Goal: Task Accomplishment & Management: Complete application form

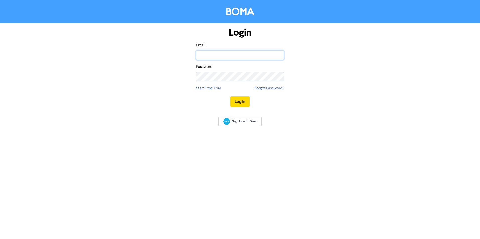
click at [233, 57] on input "email" at bounding box center [240, 55] width 88 height 10
type input "[PERSON_NAME][EMAIL_ADDRESS][DOMAIN_NAME]"
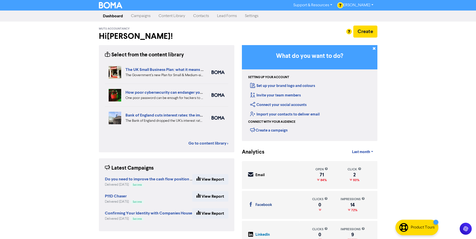
click at [203, 18] on link "Contacts" at bounding box center [201, 16] width 24 height 10
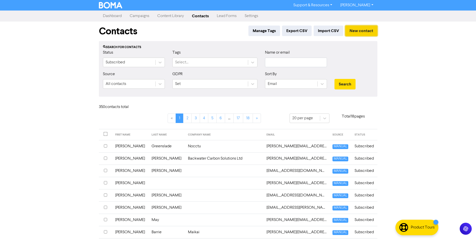
click at [363, 29] on button "New contact" at bounding box center [361, 31] width 32 height 11
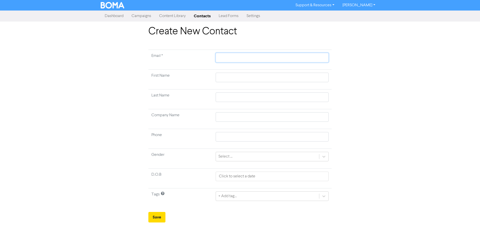
click at [234, 59] on input "text" at bounding box center [272, 58] width 113 height 10
paste input "bob@xylo.digital"
type input "bob@xylo.digital"
click at [257, 79] on input "text" at bounding box center [272, 78] width 113 height 10
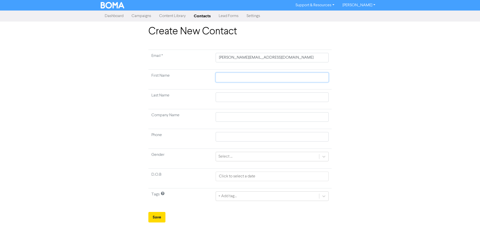
type input "B"
type input "BO"
type input "BOB"
type input "BO"
type input "B"
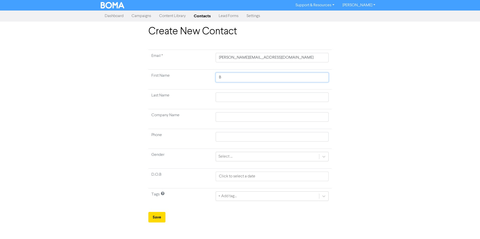
type input "Bo"
type input "Bob"
click at [311, 99] on input "text" at bounding box center [272, 98] width 113 height 10
type input "B"
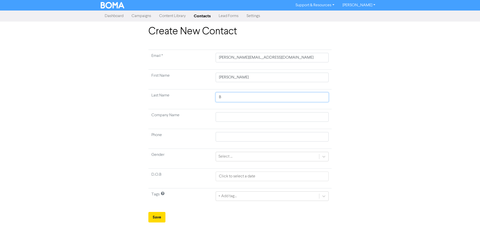
type input "Bn"
type input "B"
type input "Be"
type input "Ben"
type input "Bent"
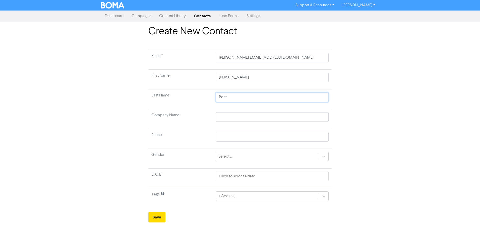
type input "Bentl"
type input "Bentle"
type input "Bentley"
click at [388, 85] on div "Create New Contact Email * bob@xylo.digital First Name Bob Last Name Bentley Co…" at bounding box center [240, 124] width 480 height 197
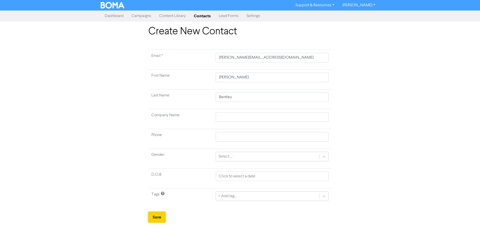
click at [154, 219] on button "Save" at bounding box center [156, 217] width 17 height 11
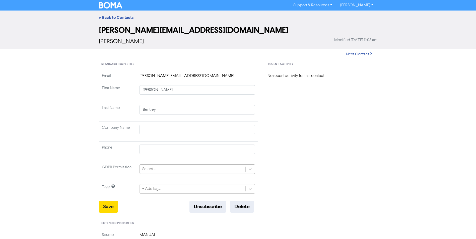
click at [177, 167] on div "Select ..." at bounding box center [193, 169] width 106 height 9
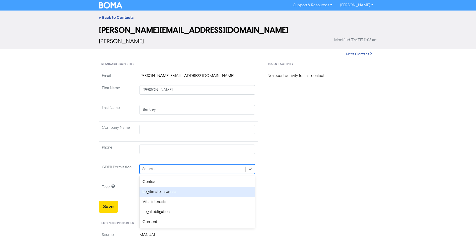
click at [180, 193] on div "Legitimate interests" at bounding box center [198, 192] width 116 height 10
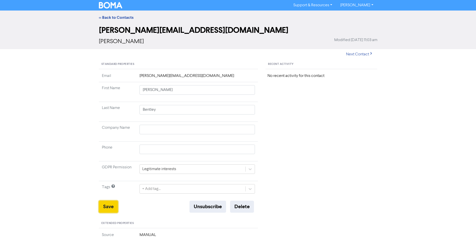
click at [107, 207] on button "Save" at bounding box center [108, 207] width 19 height 12
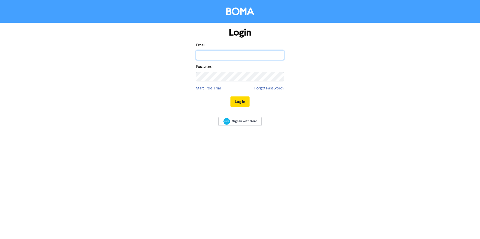
click at [257, 58] on input "email" at bounding box center [240, 55] width 88 height 10
type input "emma@mutu.uk"
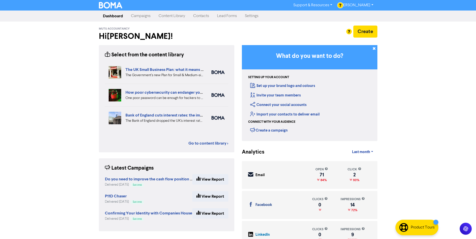
click at [179, 17] on link "Content Library" at bounding box center [172, 16] width 35 height 10
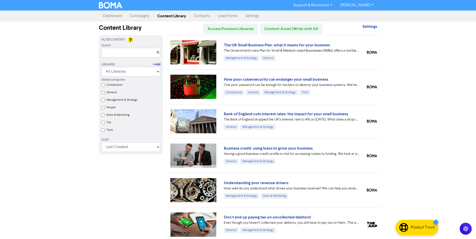
click at [115, 17] on link "Dashboard" at bounding box center [112, 16] width 27 height 10
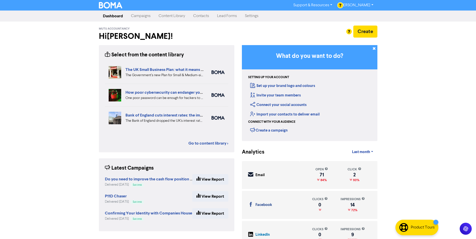
click at [127, 17] on link "Campaigns" at bounding box center [141, 16] width 28 height 10
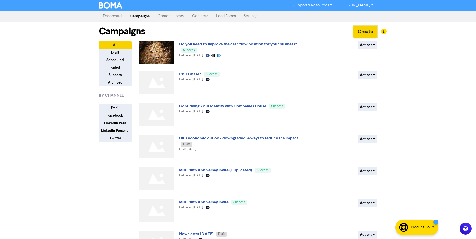
click at [363, 27] on button "Create" at bounding box center [365, 32] width 24 height 12
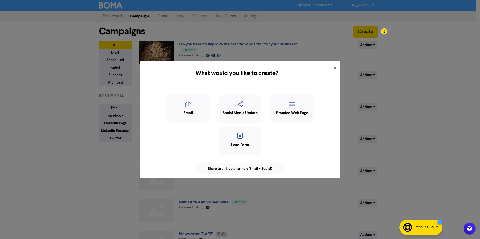
click at [188, 112] on div "Email" at bounding box center [188, 114] width 36 height 6
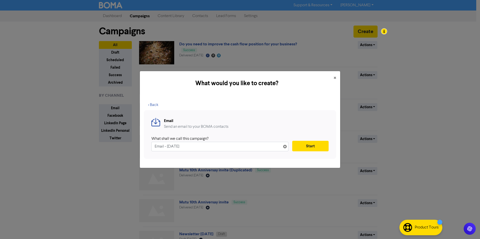
click at [228, 148] on input "Email - [DATE]" at bounding box center [219, 147] width 137 height 10
click at [306, 145] on button "Start" at bounding box center [310, 146] width 36 height 11
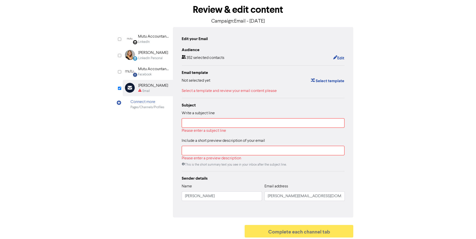
scroll to position [26, 0]
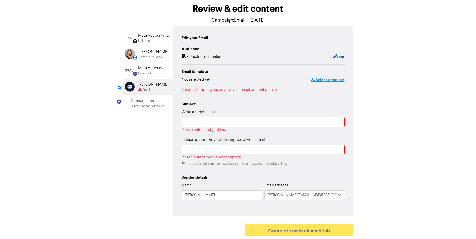
click at [335, 83] on button "Select template" at bounding box center [328, 80] width 34 height 7
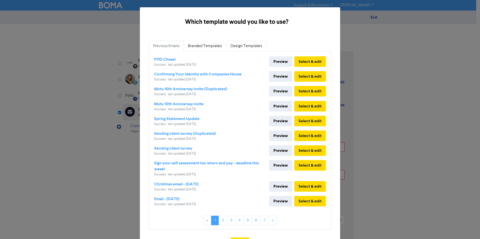
click at [258, 43] on link "Design Templates" at bounding box center [246, 46] width 40 height 11
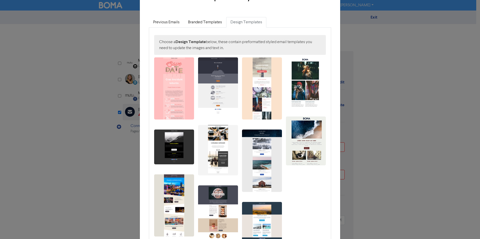
scroll to position [15, 0]
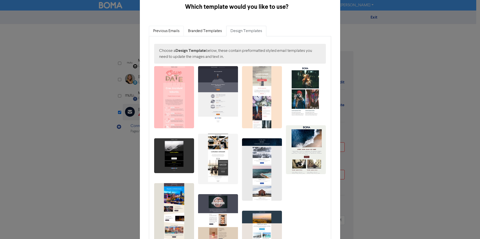
click at [170, 26] on link "Previous Emails" at bounding box center [166, 31] width 35 height 11
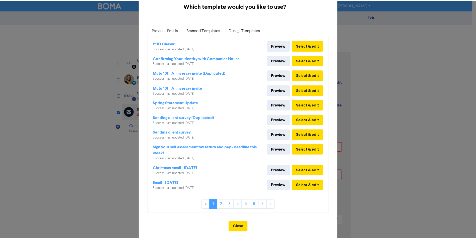
scroll to position [24, 0]
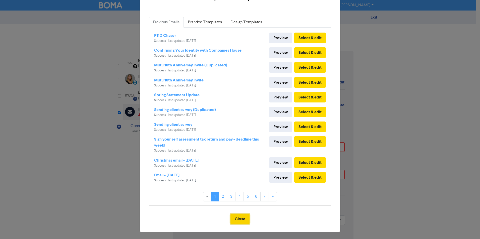
click at [243, 214] on button "Close" at bounding box center [239, 219] width 19 height 11
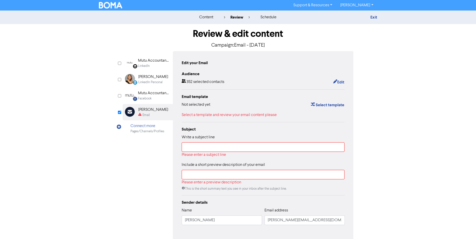
click at [110, 5] on img at bounding box center [111, 5] width 24 height 7
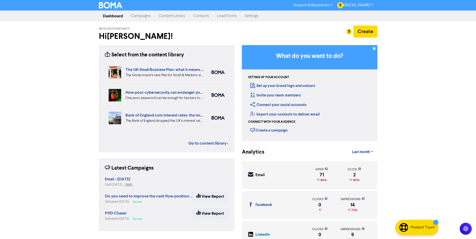
click at [195, 17] on link "Contacts" at bounding box center [201, 16] width 24 height 10
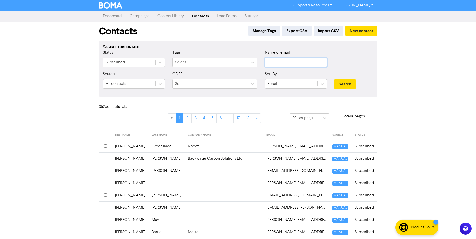
click at [319, 65] on input "text" at bounding box center [296, 63] width 62 height 10
type input "angus"
click at [335, 79] on button "Search" at bounding box center [345, 84] width 21 height 11
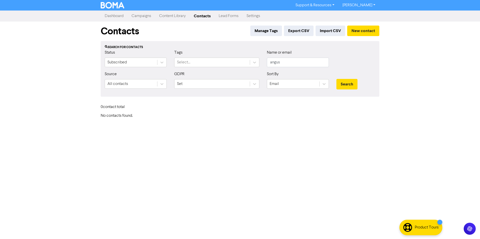
click at [374, 40] on div "Contacts Manage Tags Export CSV Import CSV New contact" at bounding box center [240, 32] width 279 height 20
click at [367, 27] on button "New contact" at bounding box center [363, 31] width 32 height 11
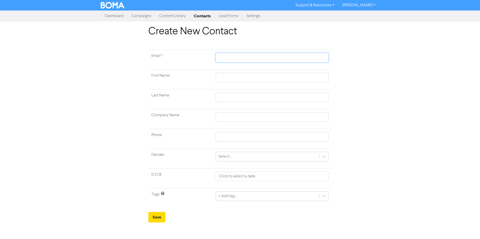
click at [225, 60] on input "text" at bounding box center [272, 58] width 113 height 10
type input "[EMAIL_ADDRESS][DOMAIN_NAME]"
drag, startPoint x: 226, startPoint y: 74, endPoint x: 252, endPoint y: 60, distance: 29.1
click at [246, 54] on input "[EMAIL_ADDRESS][DOMAIN_NAME]" at bounding box center [272, 58] width 113 height 10
drag, startPoint x: 252, startPoint y: 60, endPoint x: 168, endPoint y: 60, distance: 83.8
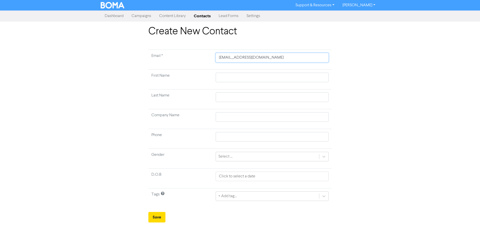
click at [168, 60] on tr "Email * [EMAIL_ADDRESS][DOMAIN_NAME]" at bounding box center [239, 60] width 183 height 20
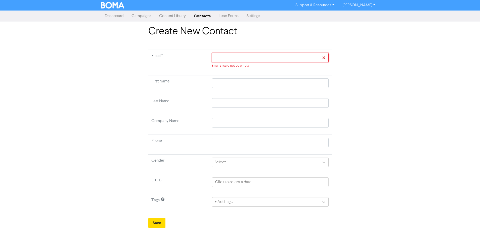
paste input "[EMAIL_ADDRESS][DOMAIN_NAME]"
type input "[EMAIL_ADDRESS][DOMAIN_NAME]"
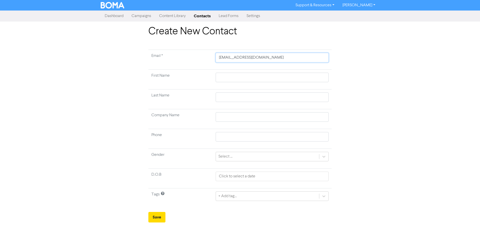
type input "[EMAIL_ADDRESS][DOMAIN_NAME]"
click at [272, 79] on input "text" at bounding box center [272, 78] width 113 height 10
type input "A"
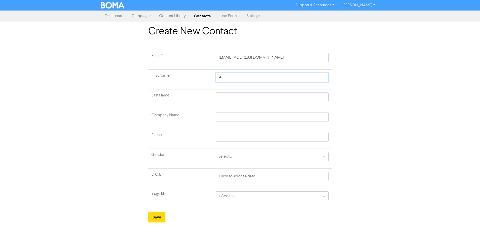
type input "An"
type input "Ang"
type input "Angu"
type input "Angua"
type input "Angua="
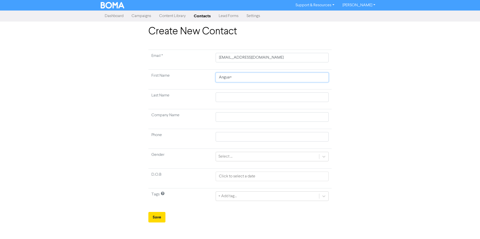
type input "Angua=s"
type input "Angua="
type input "Angua"
type input "Angus"
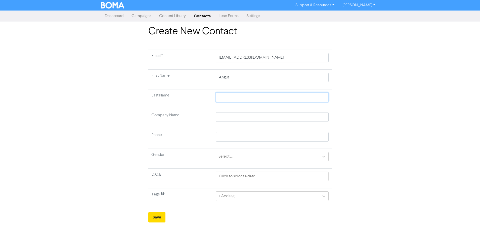
click at [305, 94] on input "text" at bounding box center [272, 98] width 113 height 10
type input "F"
type input "Fo"
type input "For"
type input "Forr"
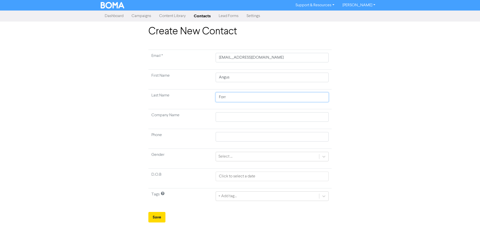
type input "Forre"
type input "Forres"
type input "Forrese"
type input "Forres"
type input "[PERSON_NAME]"
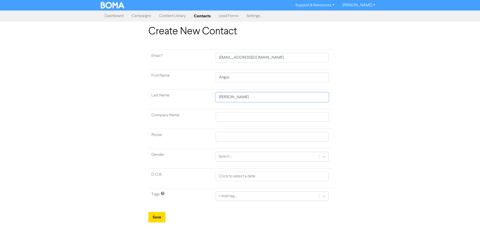
type input "Forreste"
type input "[PERSON_NAME]"
click at [334, 167] on div "Create New Contact Email * [EMAIL_ADDRESS][DOMAIN_NAME] First Name [PERSON_NAME…" at bounding box center [240, 124] width 191 height 197
select select "7"
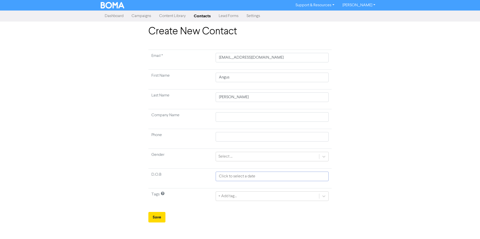
select select "2025"
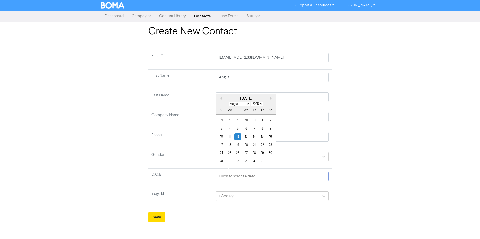
click at [239, 177] on input "text" at bounding box center [272, 177] width 113 height 10
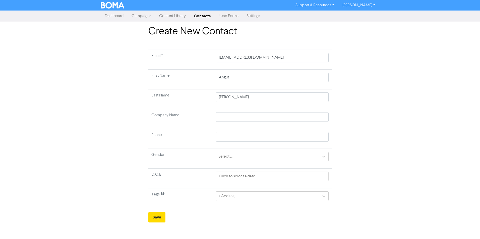
click at [165, 194] on td "Tags" at bounding box center [180, 199] width 64 height 20
click at [163, 211] on form "Email * [EMAIL_ADDRESS][DOMAIN_NAME] First Name [PERSON_NAME] Last Name [PERSON…" at bounding box center [239, 136] width 183 height 173
click at [159, 216] on button "Save" at bounding box center [156, 217] width 17 height 11
click at [161, 218] on button "Save" at bounding box center [156, 217] width 17 height 11
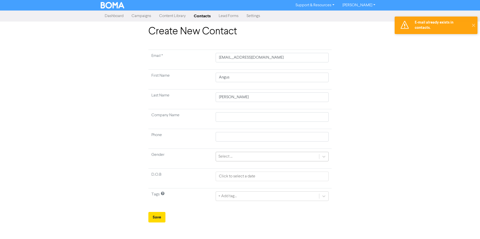
click at [247, 159] on div "Select ..." at bounding box center [267, 156] width 103 height 9
click at [179, 109] on td "Last Name" at bounding box center [180, 100] width 64 height 20
click at [472, 27] on button "✕" at bounding box center [473, 26] width 8 height 18
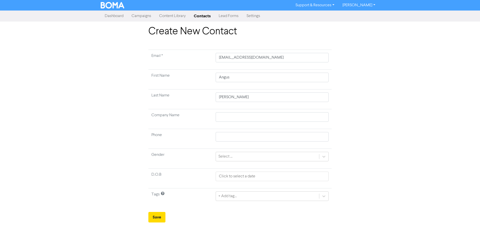
drag, startPoint x: 216, startPoint y: 22, endPoint x: 199, endPoint y: 15, distance: 18.9
click at [215, 22] on div "Support & Resources Video Tutorials FAQ & Guides Marketing Education [PERSON_NA…" at bounding box center [240, 119] width 480 height 239
click at [199, 14] on link "Contacts" at bounding box center [202, 16] width 25 height 10
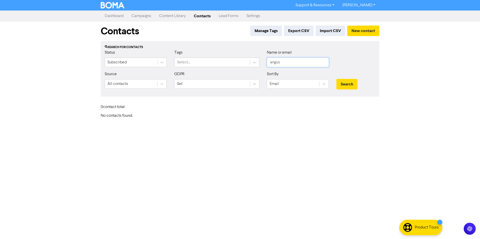
click at [303, 60] on input "angus" at bounding box center [298, 63] width 62 height 10
drag, startPoint x: 303, startPoint y: 60, endPoint x: 237, endPoint y: 63, distance: 65.8
click at [237, 63] on div "Status Subscribed Tags Select... Name or email angus" at bounding box center [240, 61] width 278 height 22
click at [336, 79] on button "Search" at bounding box center [346, 84] width 21 height 11
drag, startPoint x: 293, startPoint y: 64, endPoint x: 281, endPoint y: 64, distance: 11.3
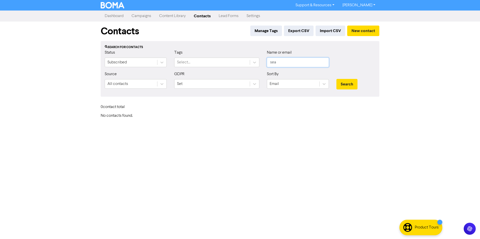
click at [281, 64] on input "sea" at bounding box center [298, 63] width 62 height 10
type input "s"
type input "angus"
click at [336, 79] on button "Search" at bounding box center [346, 84] width 21 height 11
click at [338, 87] on button "Search" at bounding box center [346, 84] width 21 height 11
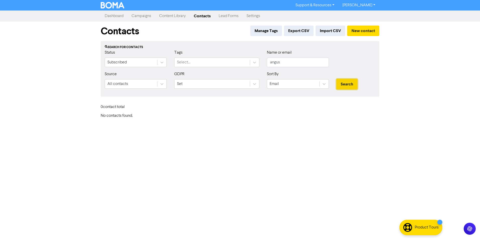
click at [338, 87] on button "Search" at bounding box center [346, 84] width 21 height 11
click at [325, 97] on div "Search for contacts Status Subscribed Tags Select... Name or email angus Source…" at bounding box center [240, 69] width 279 height 56
click at [295, 108] on div "0 contact total" at bounding box center [240, 108] width 286 height 11
click at [354, 29] on button "New contact" at bounding box center [363, 31] width 32 height 11
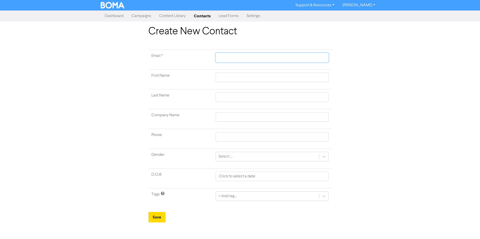
click at [257, 53] on input "text" at bounding box center [272, 58] width 113 height 10
click at [254, 57] on input "text" at bounding box center [272, 58] width 113 height 10
type input "A"
click at [254, 57] on input "A" at bounding box center [272, 58] width 113 height 10
drag, startPoint x: 254, startPoint y: 57, endPoint x: 244, endPoint y: 57, distance: 9.8
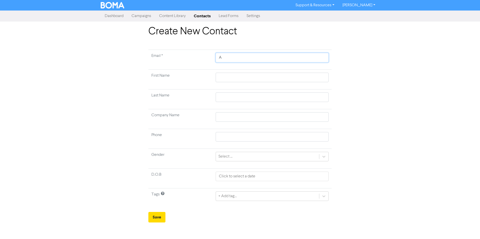
click at [244, 57] on input "A" at bounding box center [272, 58] width 113 height 10
paste input "[EMAIL_ADDRESS][DOMAIN_NAME]"
type input "[EMAIL_ADDRESS][DOMAIN_NAME]"
click at [244, 97] on input "text" at bounding box center [272, 98] width 113 height 10
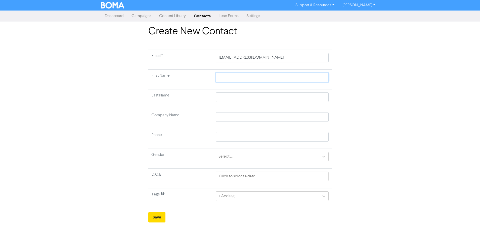
click at [244, 81] on input "text" at bounding box center [272, 78] width 113 height 10
type input "A"
type input "An"
type input "Ang"
type input "Angu"
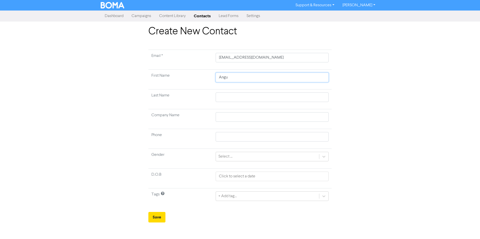
type input "Angus"
click at [250, 101] on input "text" at bounding box center [272, 98] width 113 height 10
type input "F"
type input "Fo"
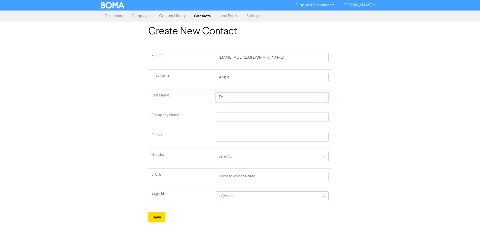
type input "For"
type input "Forr"
type input "Forre"
type input "Forres"
type input "[PERSON_NAME]"
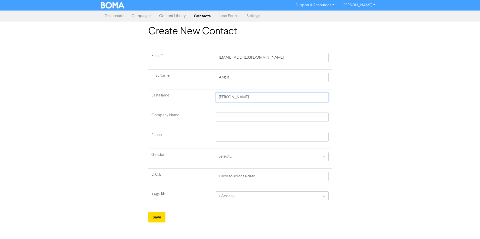
type input "Forreste"
type input "[PERSON_NAME]"
click at [163, 213] on button "Save" at bounding box center [156, 217] width 17 height 11
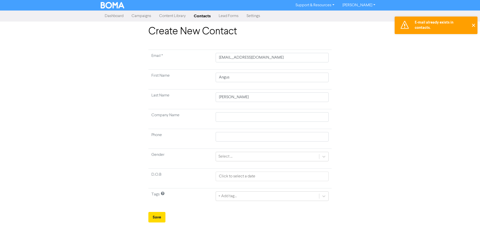
click at [476, 26] on button "✕" at bounding box center [473, 26] width 8 height 18
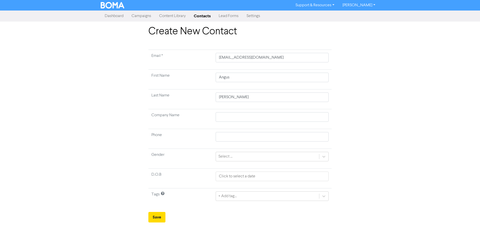
click at [212, 18] on link "Contacts" at bounding box center [202, 16] width 25 height 10
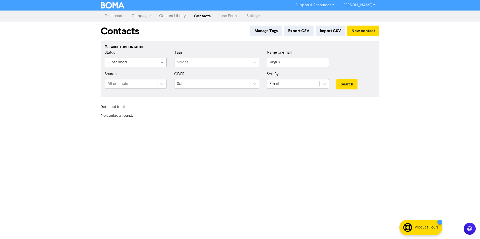
click at [166, 67] on div at bounding box center [161, 62] width 9 height 9
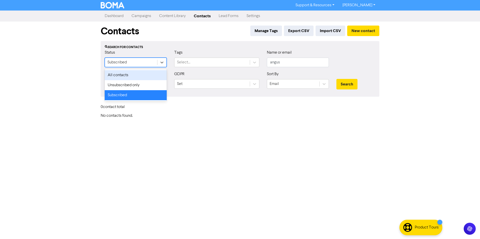
click at [147, 75] on div "All contacts" at bounding box center [136, 75] width 62 height 10
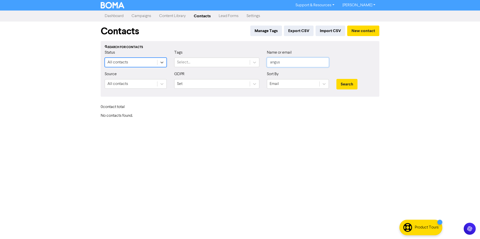
click at [296, 64] on input "angus" at bounding box center [298, 63] width 62 height 10
drag, startPoint x: 335, startPoint y: 81, endPoint x: 338, endPoint y: 82, distance: 3.8
click at [335, 81] on div "Search" at bounding box center [356, 82] width 46 height 22
click at [341, 84] on button "Search" at bounding box center [346, 84] width 21 height 11
click at [284, 58] on input "angus" at bounding box center [298, 63] width 62 height 10
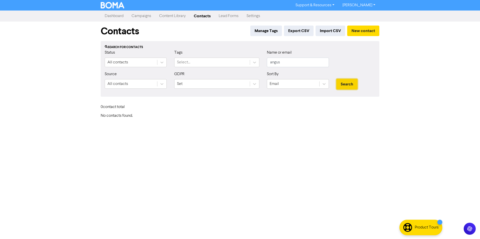
click at [341, 86] on button "Search" at bounding box center [346, 84] width 21 height 11
drag, startPoint x: 295, startPoint y: 65, endPoint x: 191, endPoint y: 59, distance: 103.8
click at [191, 59] on div "Status All contacts Tags Select... Name or email angus" at bounding box center [240, 61] width 278 height 22
